Goal: Information Seeking & Learning: Learn about a topic

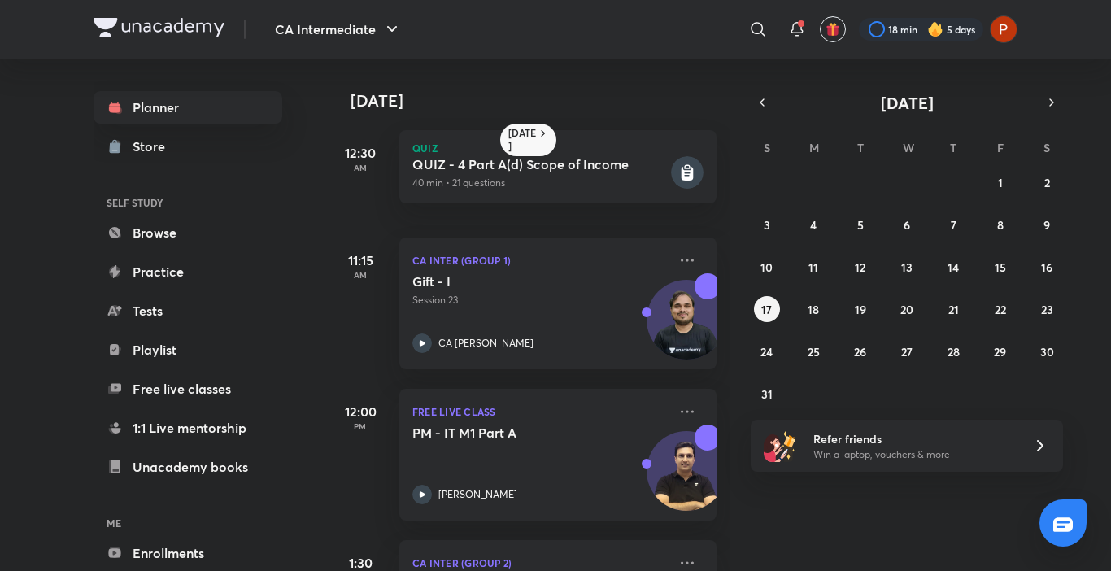
scroll to position [126, 0]
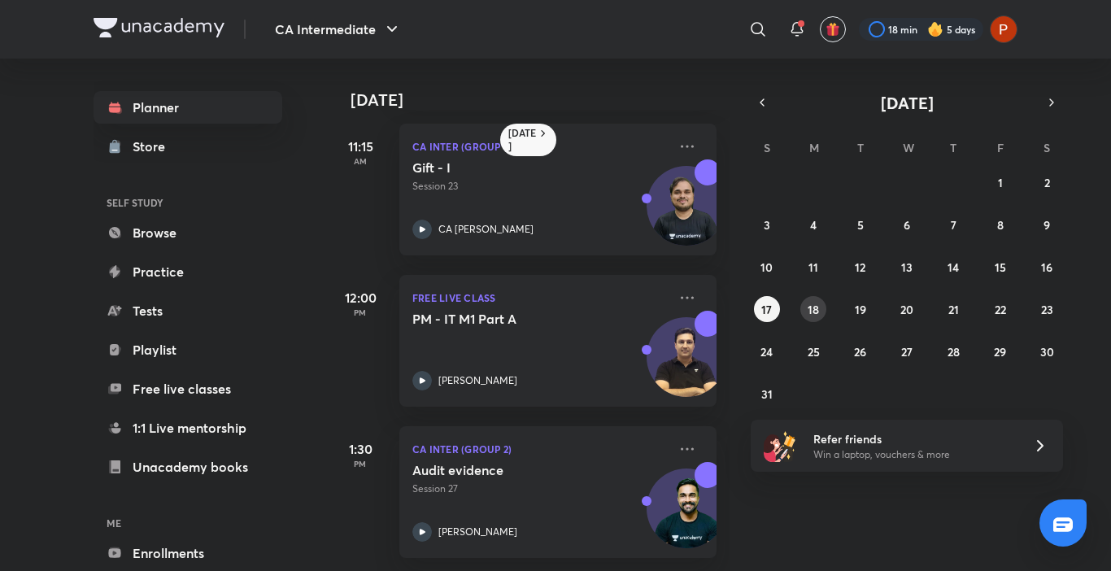
click at [818, 307] on abbr "18" at bounding box center [812, 309] width 11 height 15
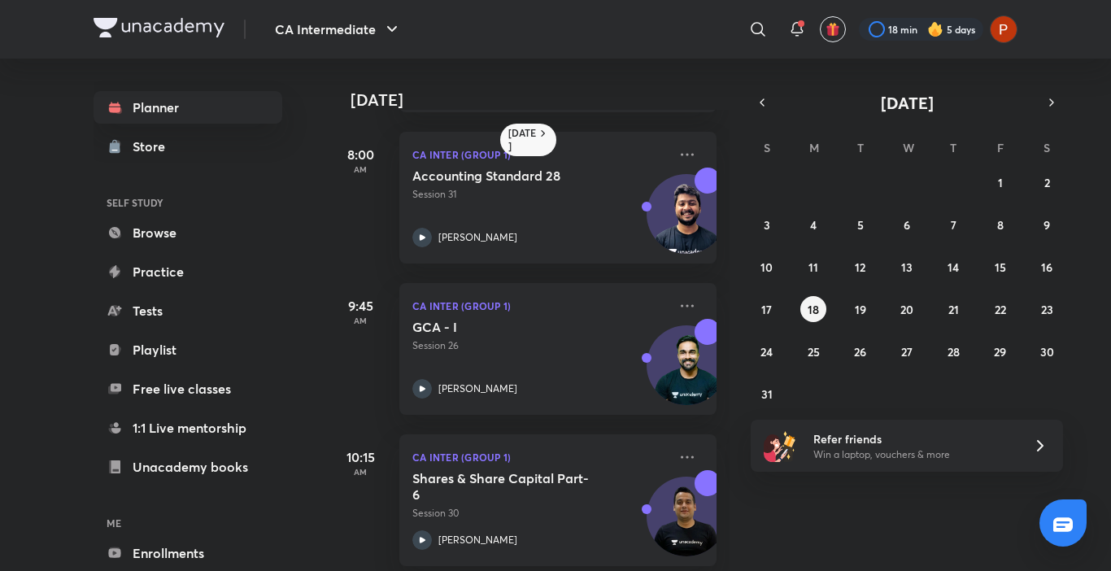
scroll to position [152, 0]
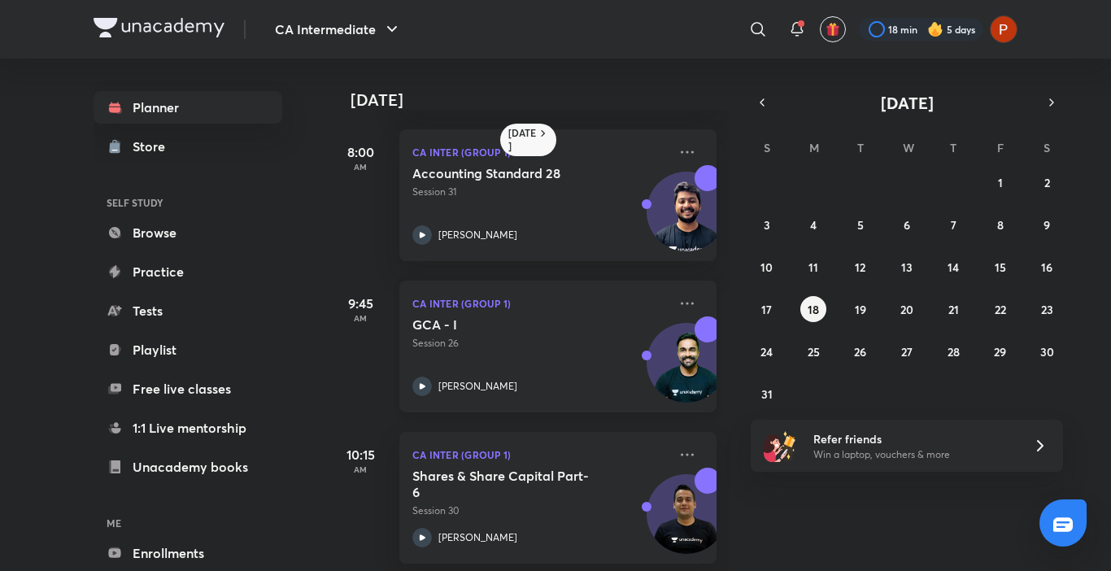
click at [420, 373] on div "GCA - I Session 26 [PERSON_NAME]" at bounding box center [539, 356] width 255 height 80
click at [809, 236] on button "4" at bounding box center [813, 224] width 26 height 26
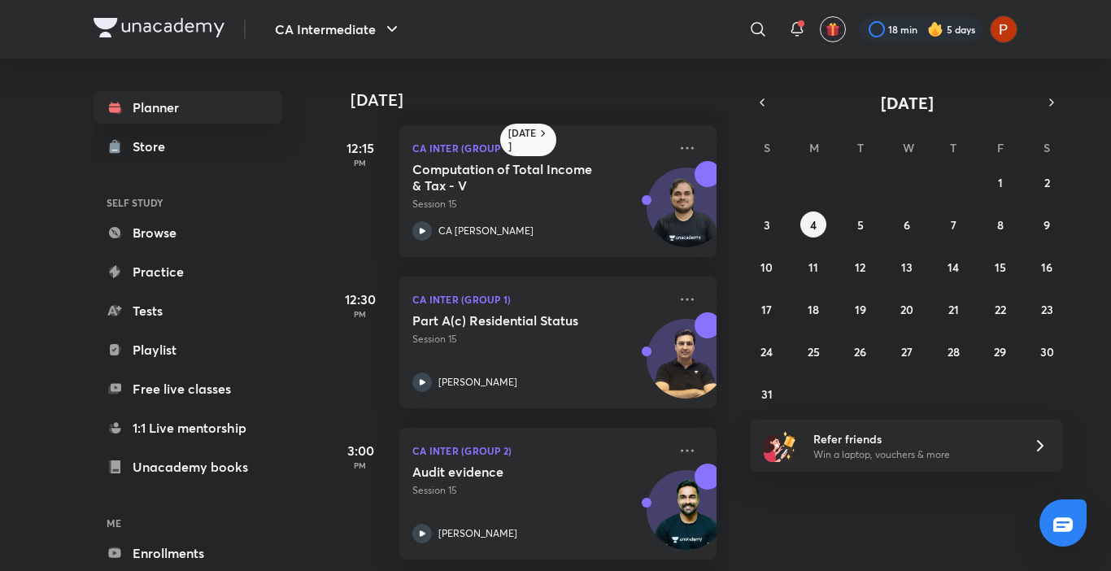
scroll to position [633, 0]
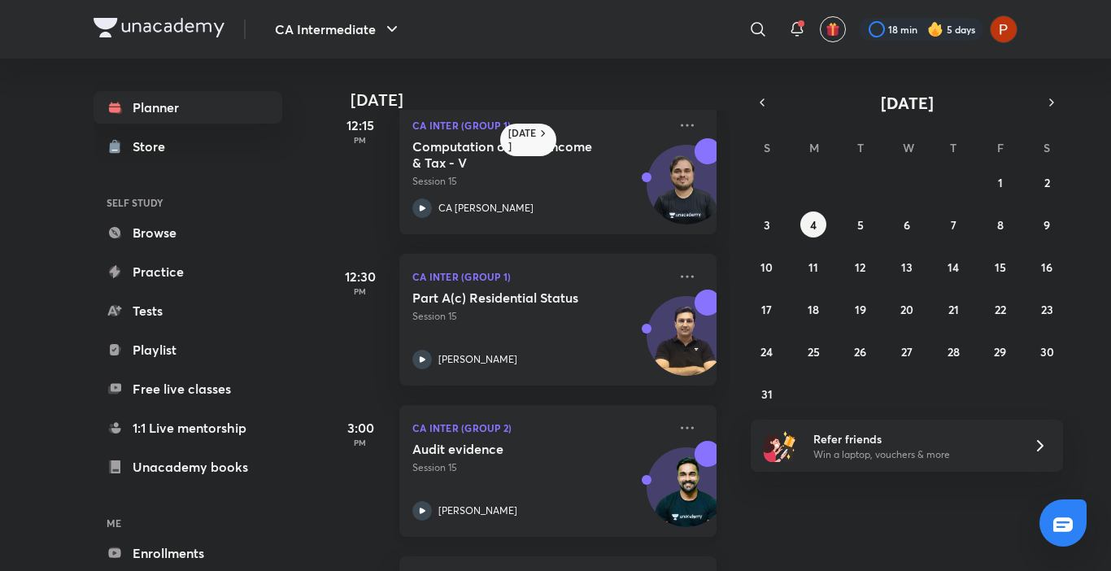
click at [437, 512] on div "[PERSON_NAME]" at bounding box center [539, 511] width 255 height 20
